Goal: Information Seeking & Learning: Learn about a topic

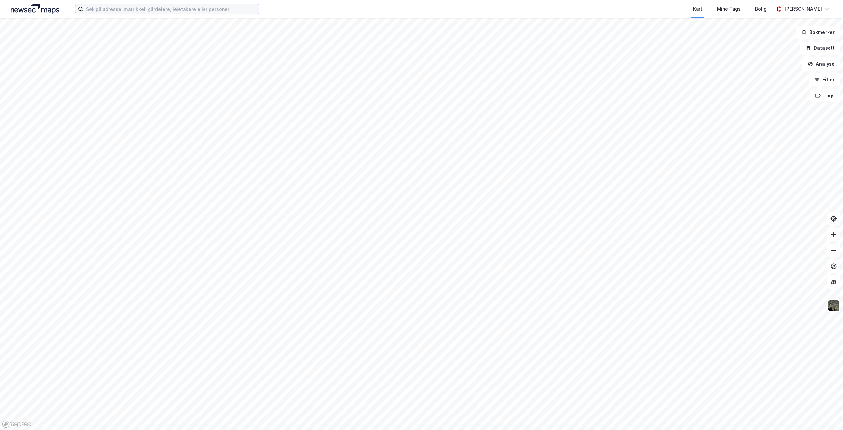
click at [241, 8] on input at bounding box center [171, 9] width 176 height 10
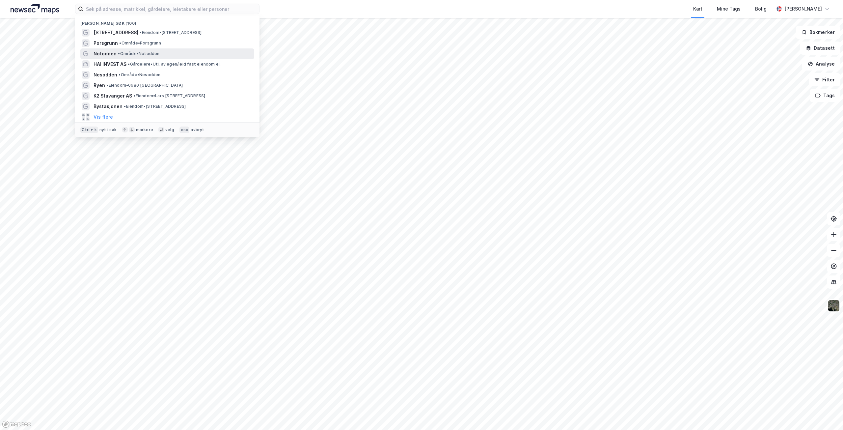
click at [103, 53] on span "Notodden" at bounding box center [105, 54] width 23 height 8
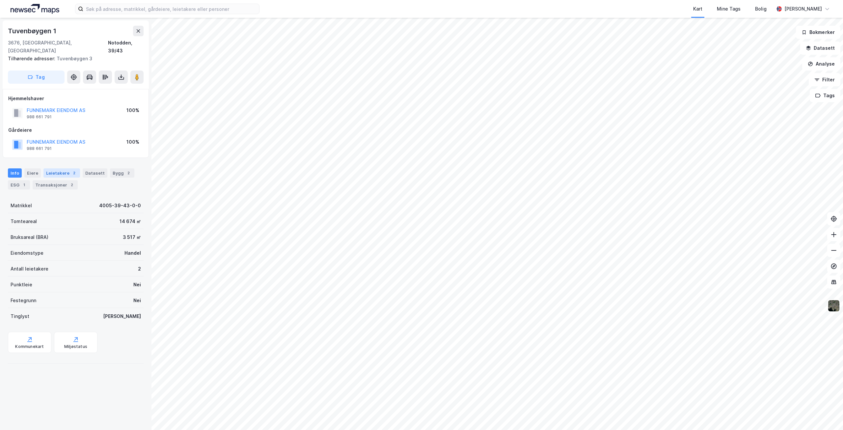
click at [59, 168] on div "Leietakere 2" at bounding box center [61, 172] width 37 height 9
